Goal: Complete application form: Complete application form

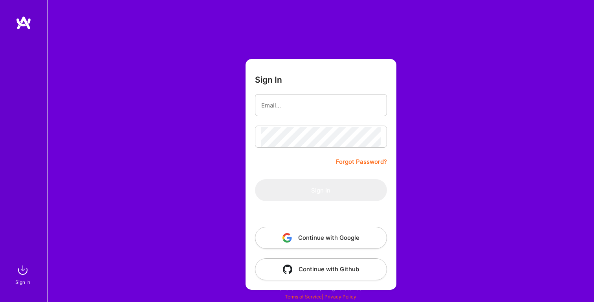
click at [333, 105] on input "email" at bounding box center [321, 105] width 120 height 20
click at [344, 103] on input "email" at bounding box center [321, 105] width 120 height 20
click at [340, 111] on input "email" at bounding box center [321, 105] width 120 height 20
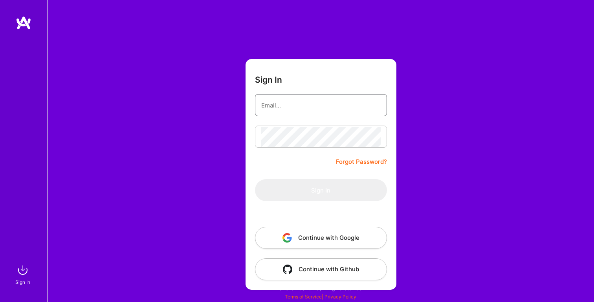
paste input "pvpkiran@gmail.com"
type input "pvpkiran@gmail.com"
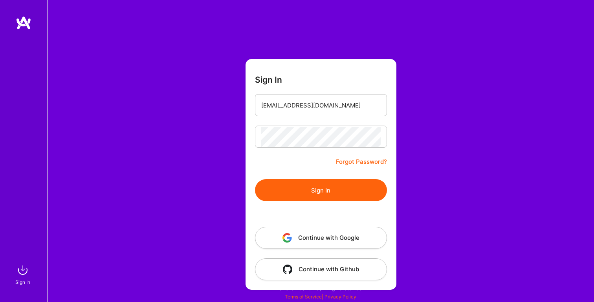
click at [315, 191] on button "Sign In" at bounding box center [321, 190] width 132 height 22
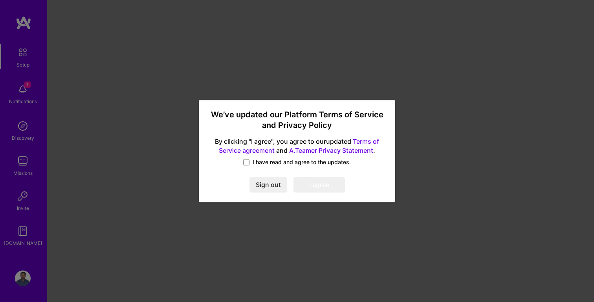
click at [265, 163] on span "I have read and agree to the updates." at bounding box center [302, 162] width 98 height 8
click at [0, 0] on input "I have read and agree to the updates." at bounding box center [0, 0] width 0 height 0
click at [315, 186] on button "I agree" at bounding box center [320, 185] width 52 height 16
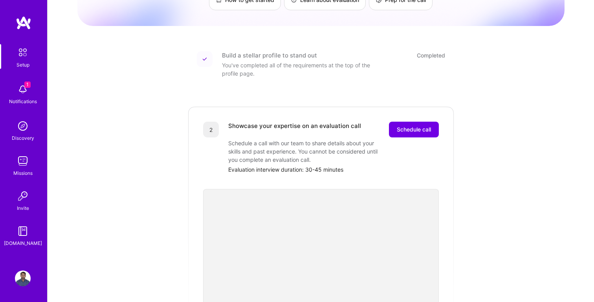
scroll to position [106, 0]
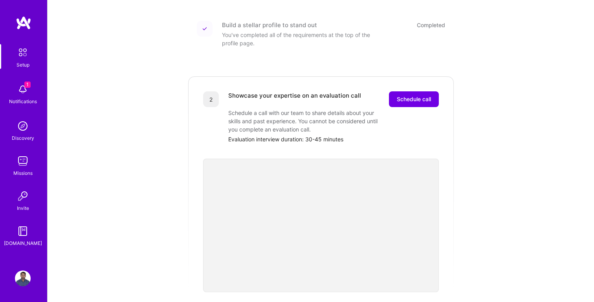
click at [20, 93] on img at bounding box center [23, 89] width 16 height 16
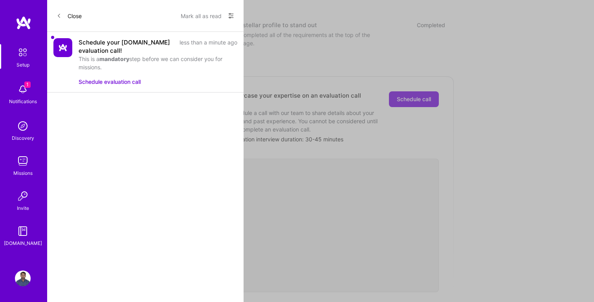
click at [186, 68] on div "This is a mandatory step before we can consider you for missions." at bounding box center [158, 63] width 159 height 17
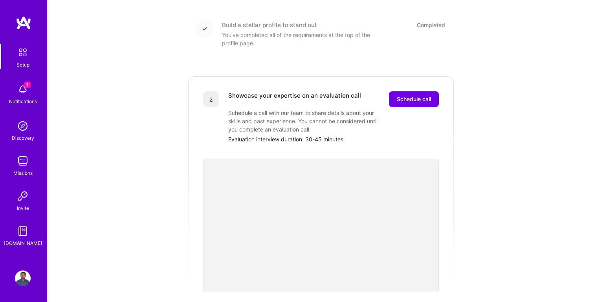
click at [468, 127] on div "1 Setup 1 Notifications Discovery Missions Invite A.Guide Profile Close Mark al…" at bounding box center [297, 149] width 594 height 510
click at [427, 95] on span "Schedule call" at bounding box center [414, 99] width 34 height 8
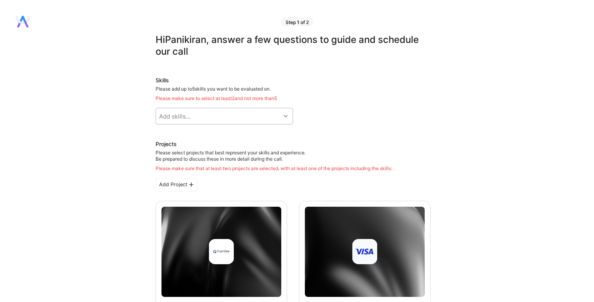
click at [278, 114] on div "Add skills..." at bounding box center [218, 116] width 125 height 16
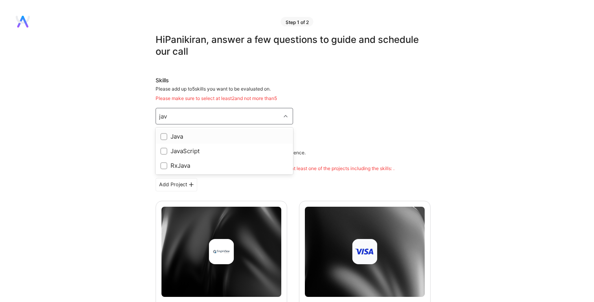
type input "java"
click at [184, 137] on div "Java" at bounding box center [224, 136] width 128 height 8
checkbox input "true"
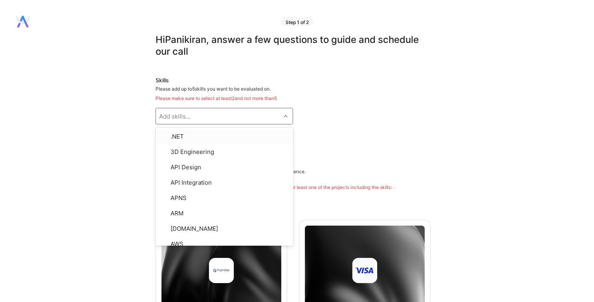
click at [221, 113] on div "Add skills..." at bounding box center [218, 116] width 125 height 16
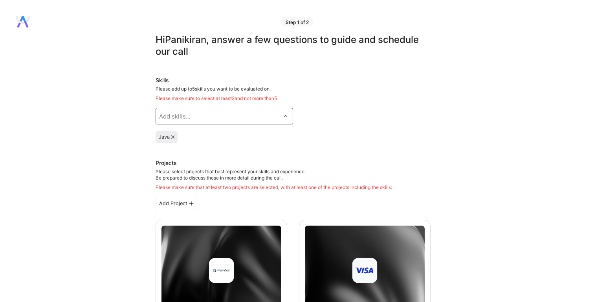
type input "p"
type input "spring"
click at [183, 151] on div "Spring Boot" at bounding box center [224, 151] width 128 height 8
checkbox input "true"
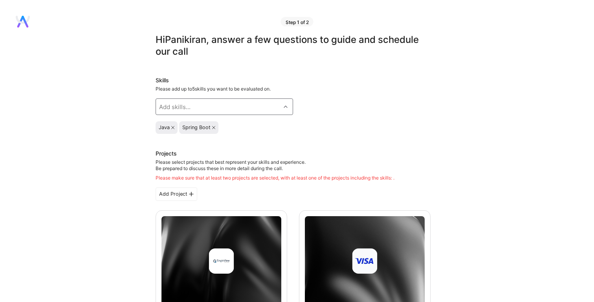
click at [226, 109] on div "Add skills..." at bounding box center [218, 107] width 125 height 16
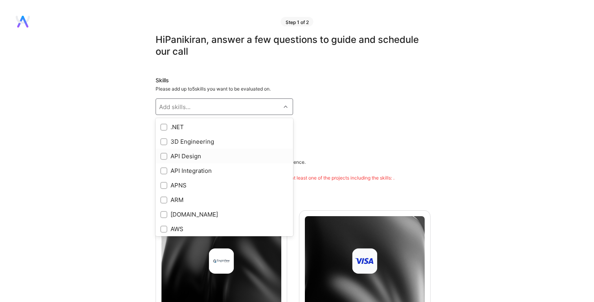
click at [196, 157] on div "API Design" at bounding box center [224, 156] width 128 height 8
checkbox input "true"
click at [226, 101] on div "Add skills..." at bounding box center [218, 107] width 125 height 16
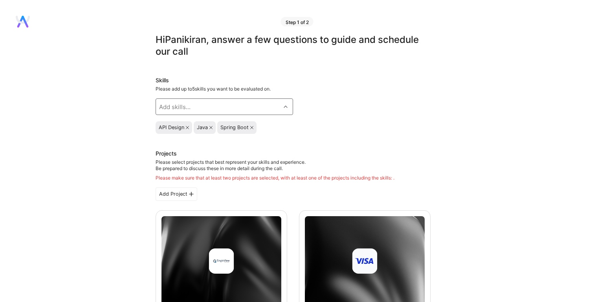
click at [217, 107] on div "Add skills..." at bounding box center [218, 107] width 125 height 16
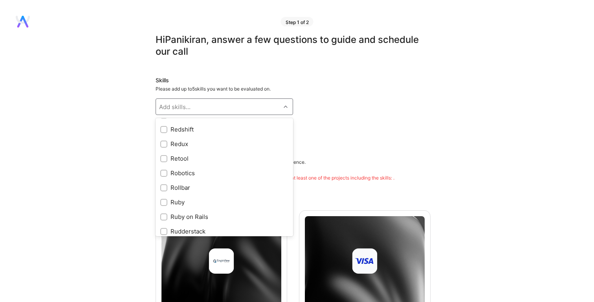
scroll to position [3513, 0]
click at [199, 110] on div "Add skills..." at bounding box center [218, 107] width 125 height 16
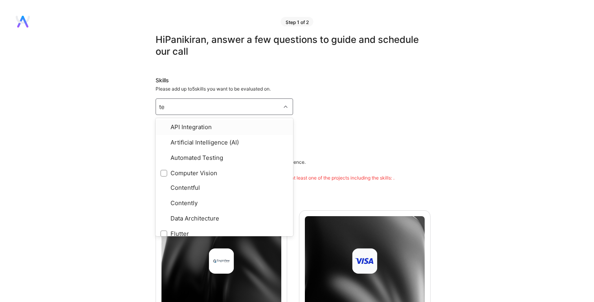
type input "ter"
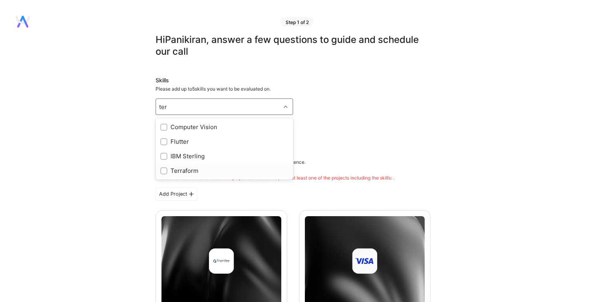
click at [190, 172] on div "Terraform" at bounding box center [224, 170] width 128 height 8
checkbox input "true"
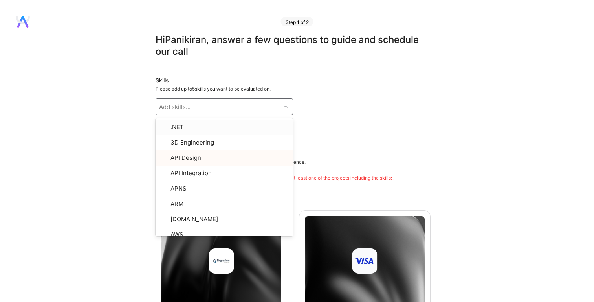
click at [205, 109] on div "Add skills..." at bounding box center [218, 107] width 125 height 16
click at [223, 104] on div "Add skills..." at bounding box center [218, 107] width 125 height 16
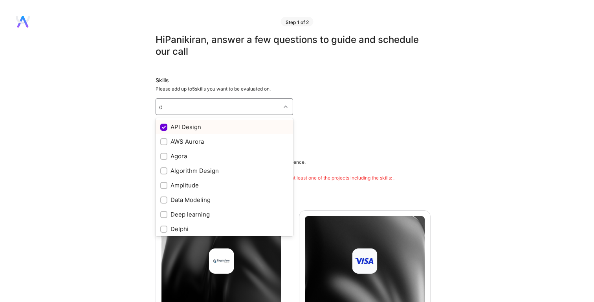
type input "de"
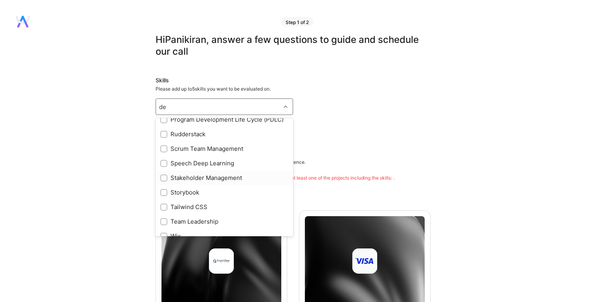
scroll to position [351, 0]
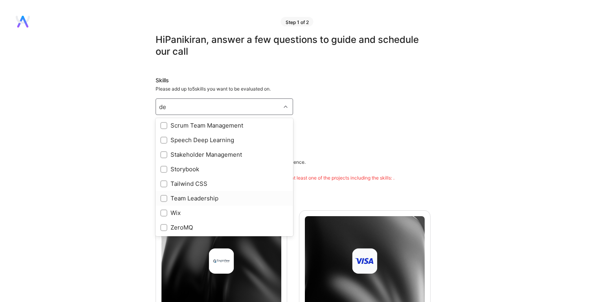
click at [203, 195] on div "Team Leadership" at bounding box center [224, 198] width 128 height 8
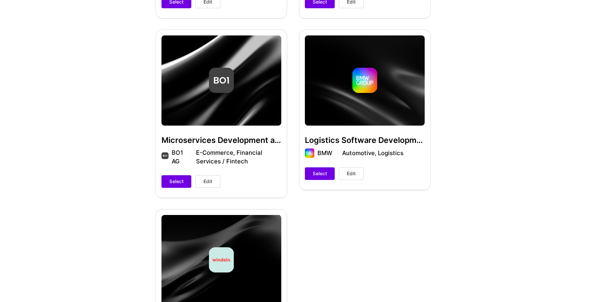
scroll to position [340, 0]
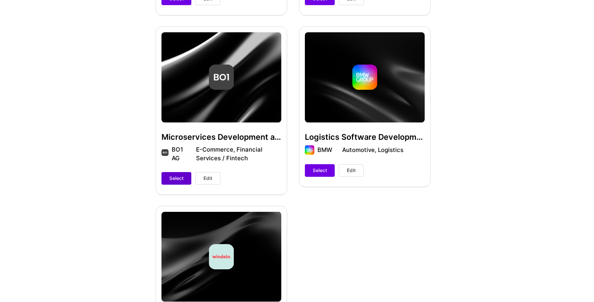
click at [183, 177] on span "Select" at bounding box center [176, 178] width 14 height 7
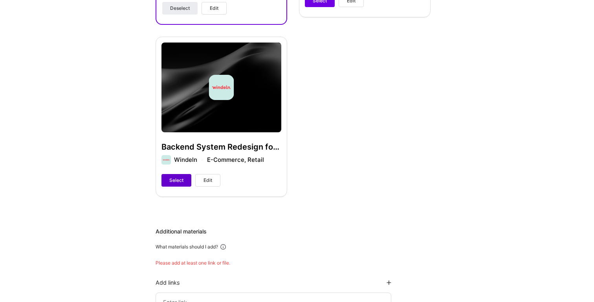
click at [181, 185] on button "Select" at bounding box center [177, 180] width 30 height 13
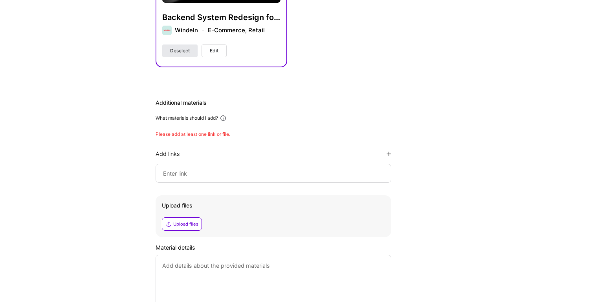
scroll to position [628, 0]
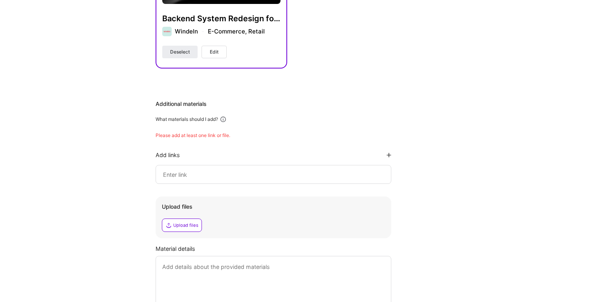
click at [263, 172] on input at bounding box center [273, 173] width 223 height 9
click at [198, 225] on div "Upload files" at bounding box center [182, 224] width 40 height 13
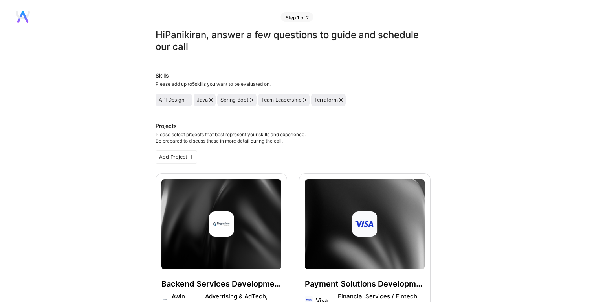
scroll to position [0, 0]
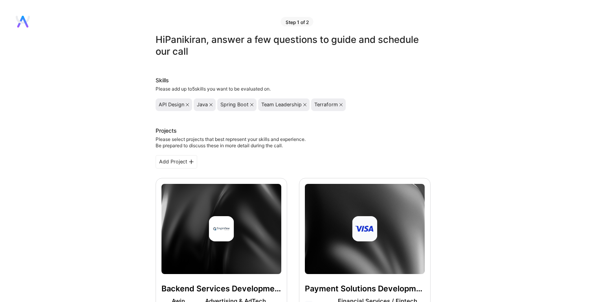
click at [342, 105] on icon at bounding box center [341, 104] width 3 height 3
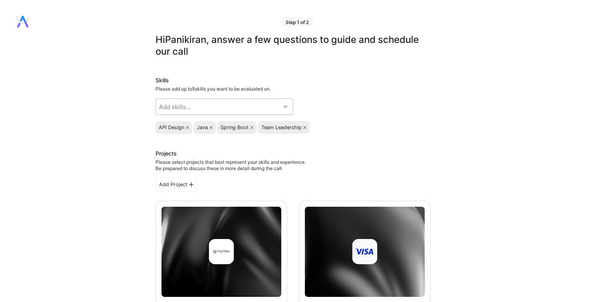
click at [235, 104] on div "Add skills..." at bounding box center [218, 107] width 125 height 16
type input "devop"
click at [191, 130] on div "DevOps" at bounding box center [224, 127] width 128 height 8
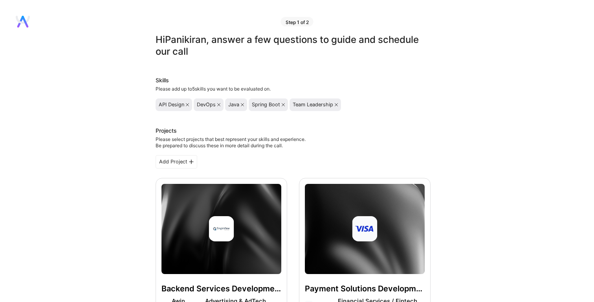
click at [419, 134] on div "Projects Please select projects that best represent your skills and experience.…" at bounding box center [293, 138] width 275 height 22
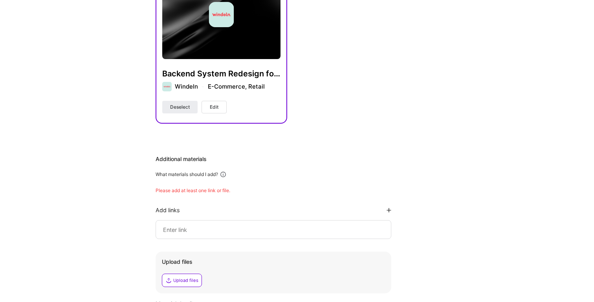
scroll to position [645, 0]
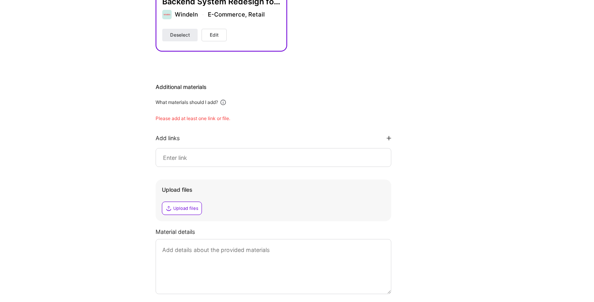
click at [262, 154] on input at bounding box center [273, 157] width 223 height 9
click at [186, 209] on div "Upload files" at bounding box center [185, 208] width 25 height 6
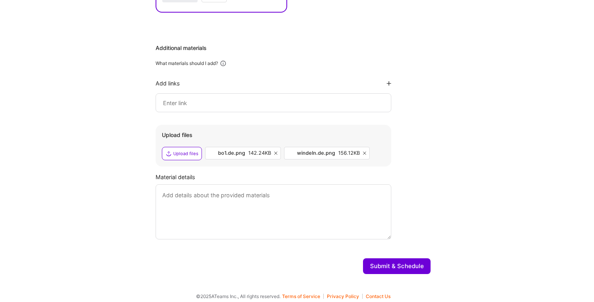
scroll to position [688, 0]
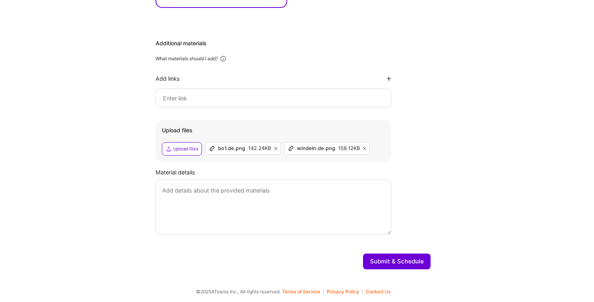
click at [394, 262] on button "Submit & Schedule" at bounding box center [397, 261] width 68 height 16
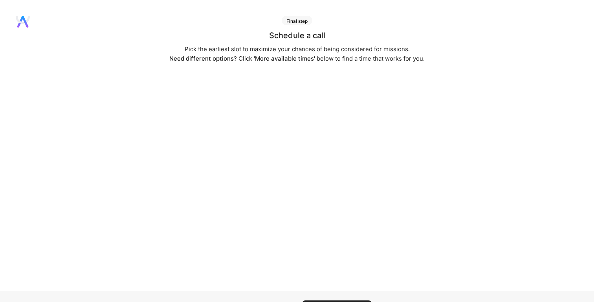
scroll to position [55, 0]
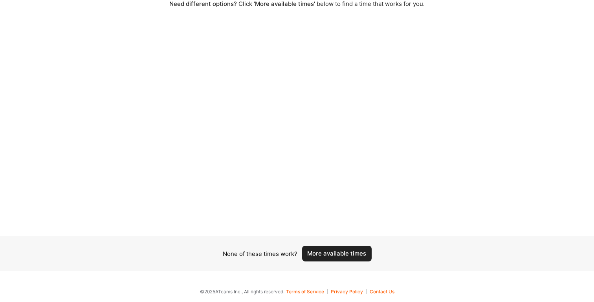
click at [330, 254] on button "More available times" at bounding box center [337, 253] width 70 height 16
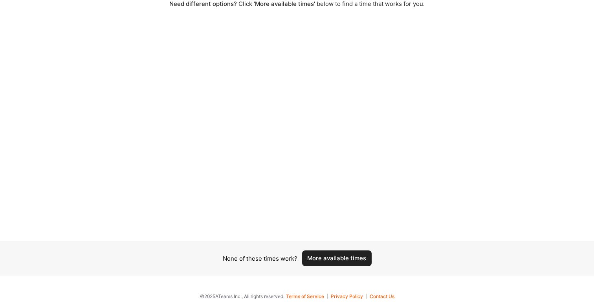
click at [355, 259] on button "More available times" at bounding box center [337, 258] width 70 height 16
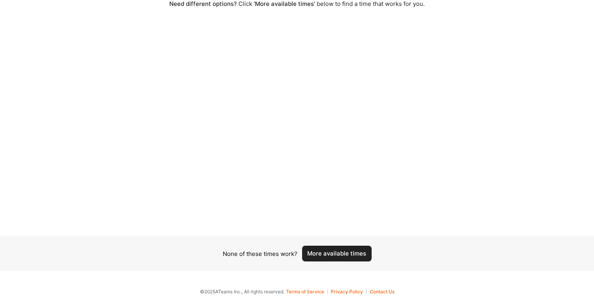
click at [329, 253] on button "More available times" at bounding box center [337, 253] width 70 height 16
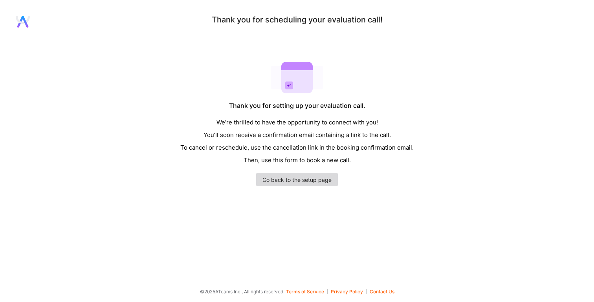
click at [324, 182] on link "Go back to the setup page" at bounding box center [297, 179] width 82 height 13
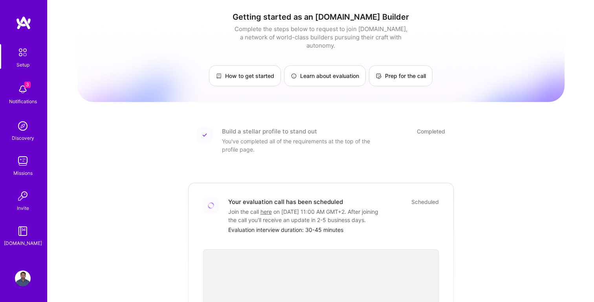
click at [25, 90] on img at bounding box center [23, 89] width 16 height 16
click at [25, 89] on div "Setup 3 Notifications Discovery Missions Invite [DOMAIN_NAME]" at bounding box center [23, 145] width 47 height 203
click at [28, 276] on img at bounding box center [23, 278] width 16 height 16
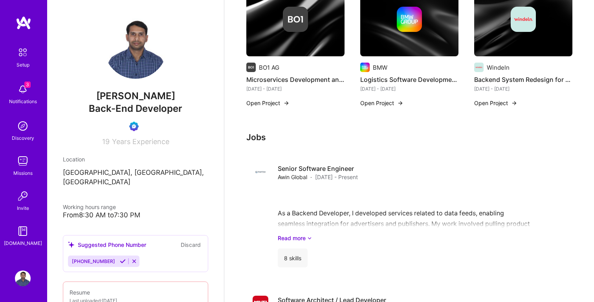
scroll to position [822, 0]
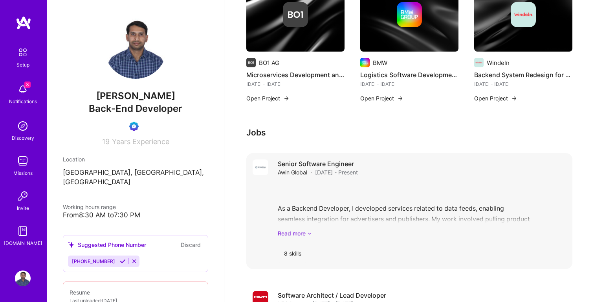
click at [298, 229] on link "Read more" at bounding box center [422, 233] width 289 height 8
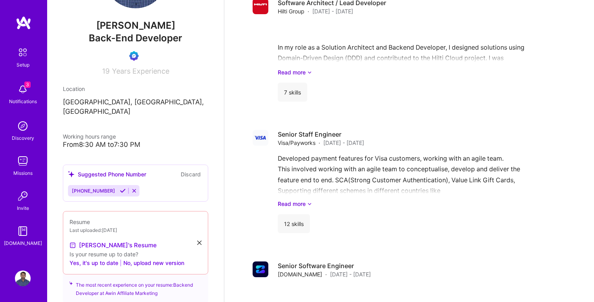
scroll to position [135, 0]
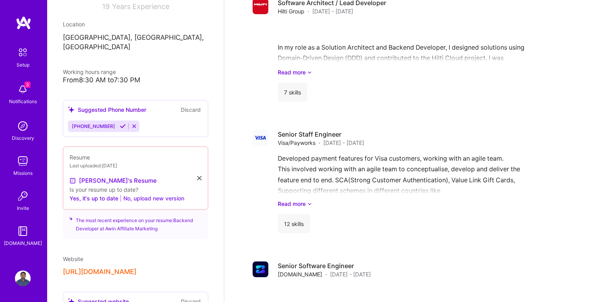
click at [145, 200] on button "No, upload new version" at bounding box center [153, 197] width 61 height 9
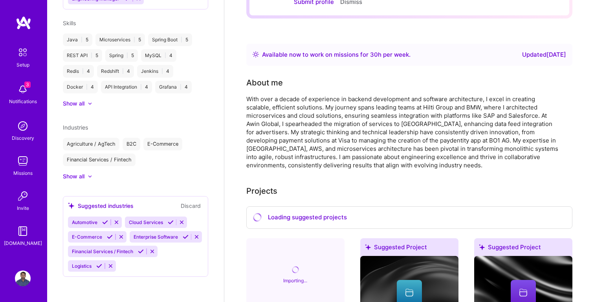
scroll to position [0, 0]
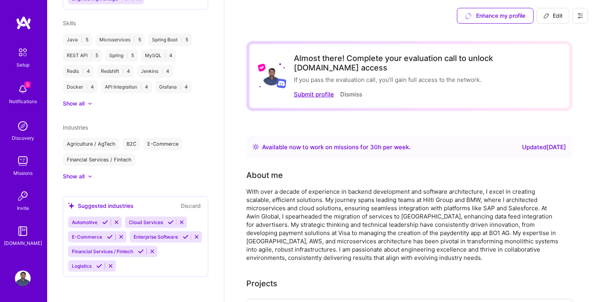
click at [318, 90] on button "Submit profile" at bounding box center [314, 94] width 40 height 8
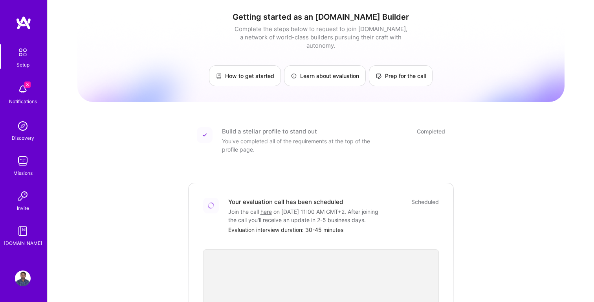
click at [23, 94] on img at bounding box center [23, 89] width 16 height 16
